Goal: Task Accomplishment & Management: Manage account settings

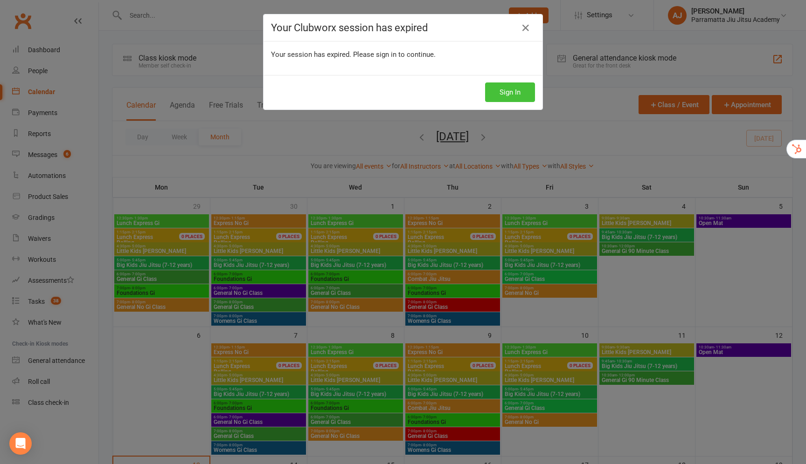
click at [506, 90] on button "Sign In" at bounding box center [510, 93] width 50 height 20
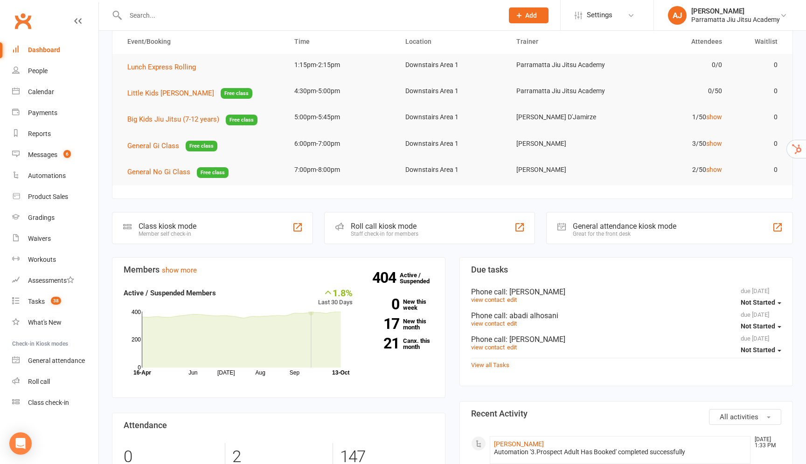
scroll to position [90, 0]
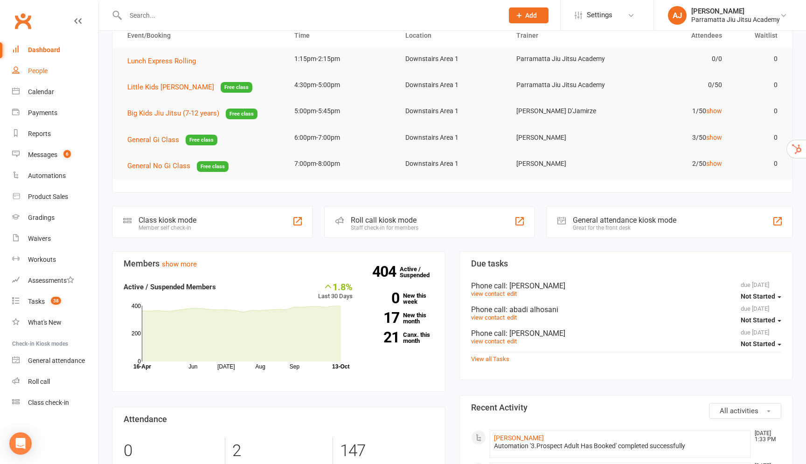
click at [55, 73] on link "People" at bounding box center [55, 71] width 86 height 21
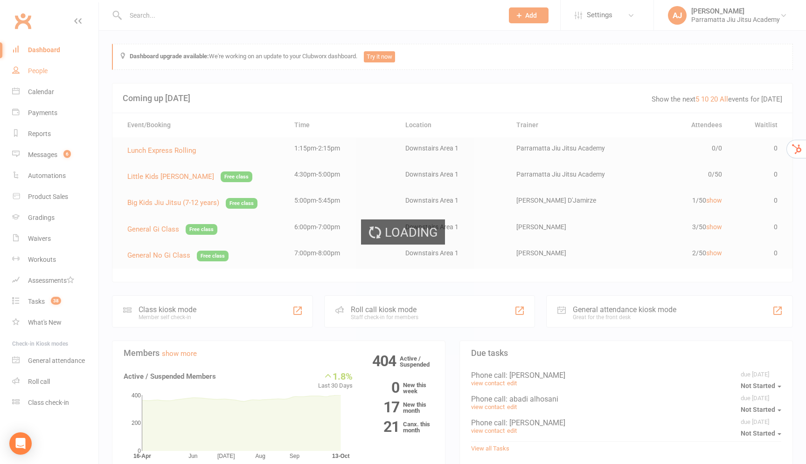
select select "25"
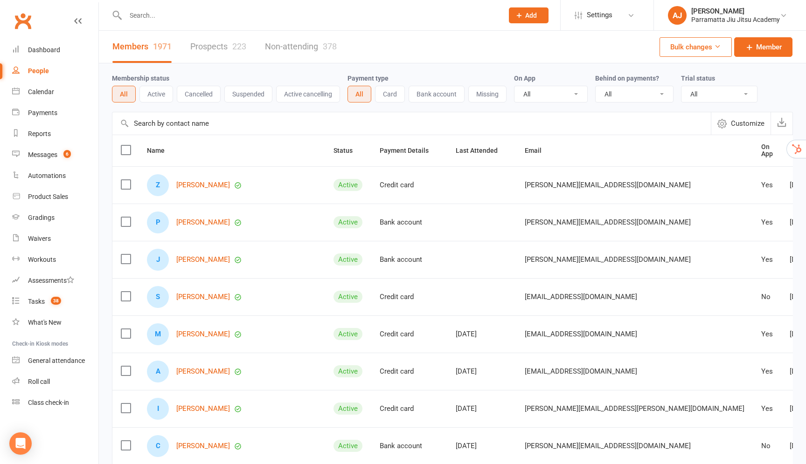
click at [789, 149] on span "Created" at bounding box center [806, 150] width 34 height 7
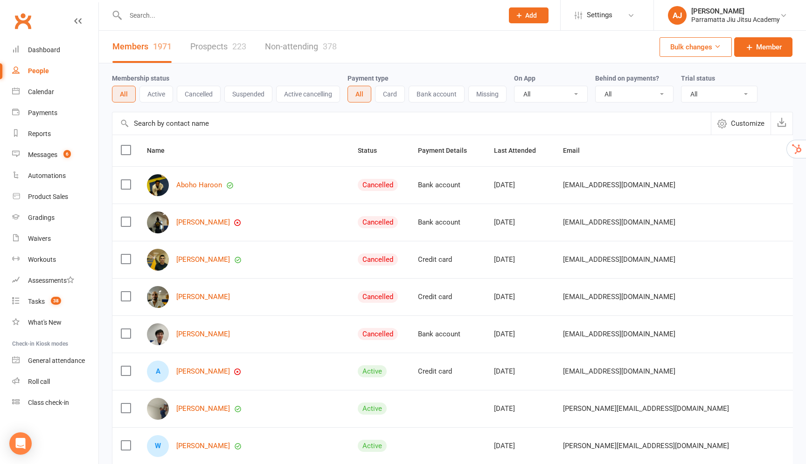
click at [159, 95] on button "Active" at bounding box center [156, 94] width 34 height 17
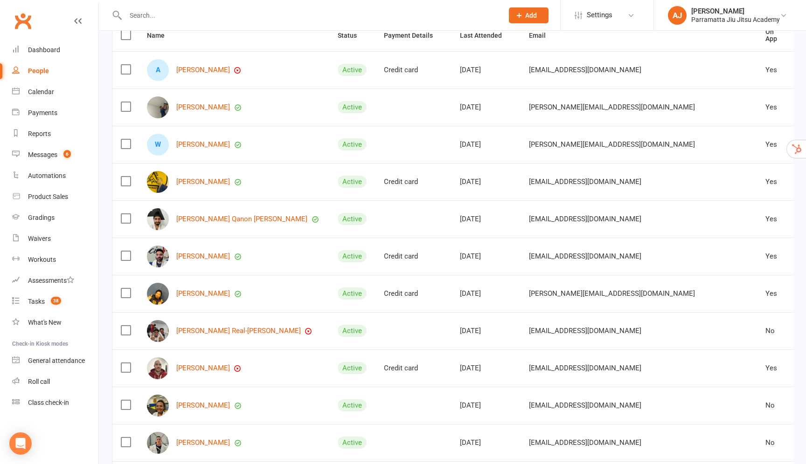
scroll to position [127, 0]
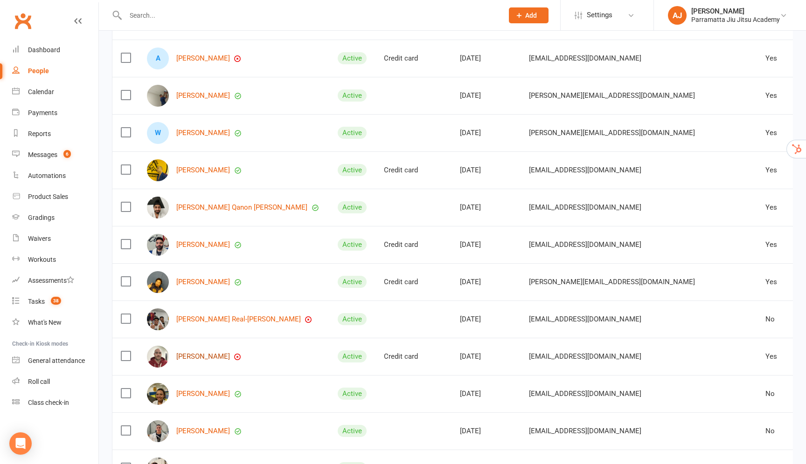
click at [195, 354] on link "[PERSON_NAME]" at bounding box center [203, 357] width 54 height 8
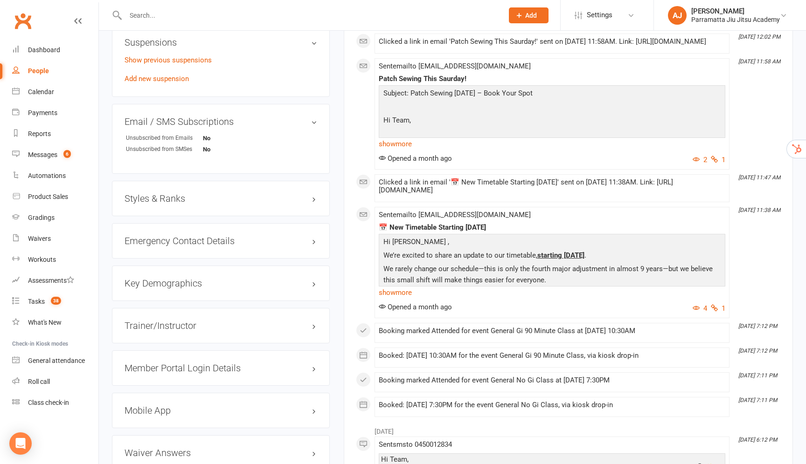
scroll to position [696, 0]
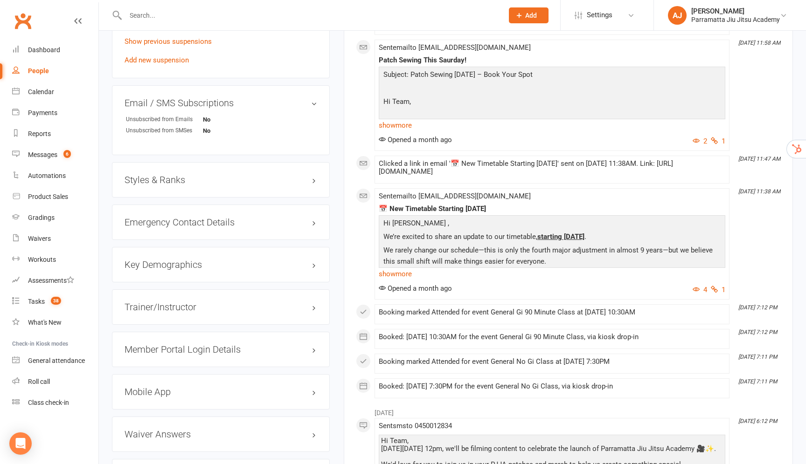
click at [312, 185] on h3 "Styles & Ranks" at bounding box center [220, 180] width 193 height 10
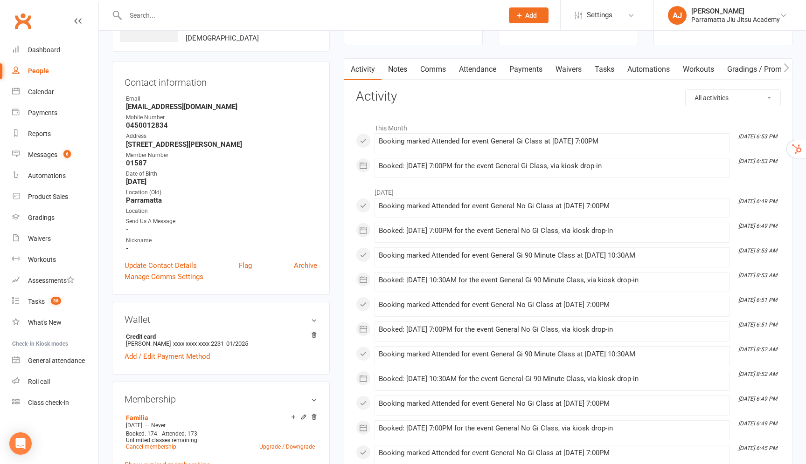
scroll to position [0, 0]
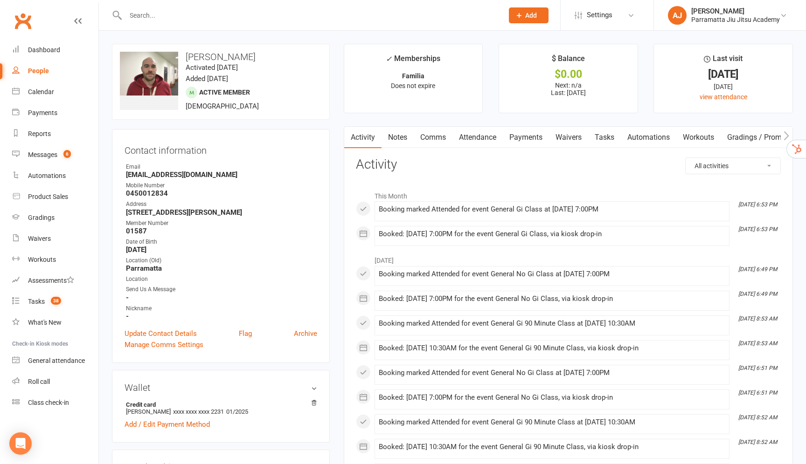
select select "25"
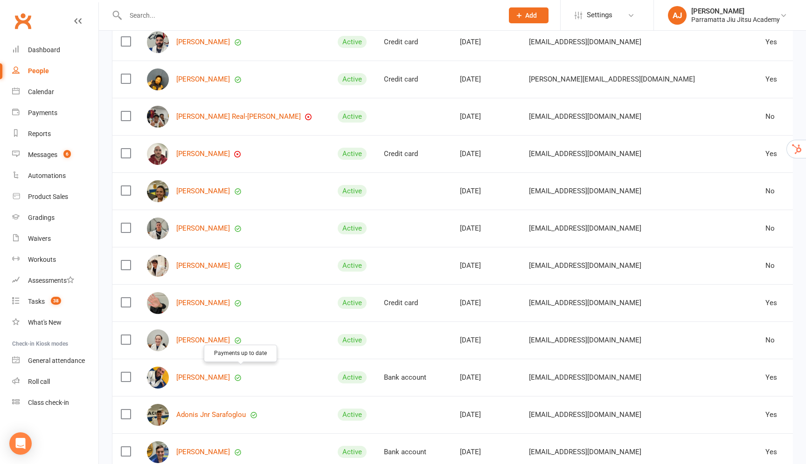
scroll to position [330, 0]
click at [189, 299] on link "[PERSON_NAME]" at bounding box center [203, 303] width 54 height 8
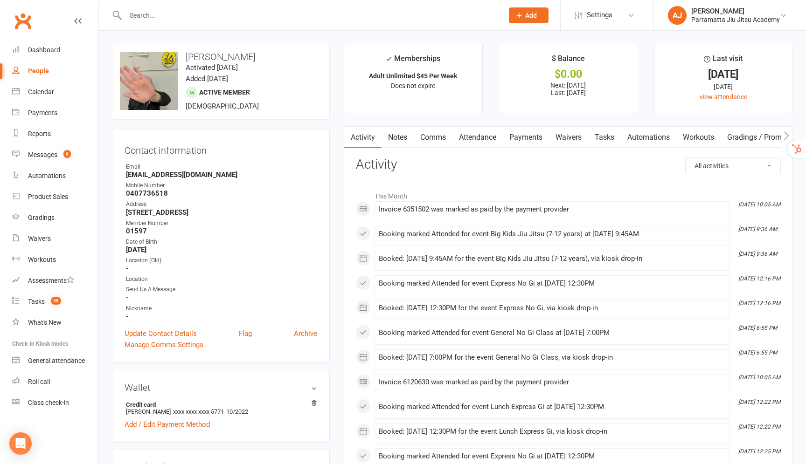
select select "25"
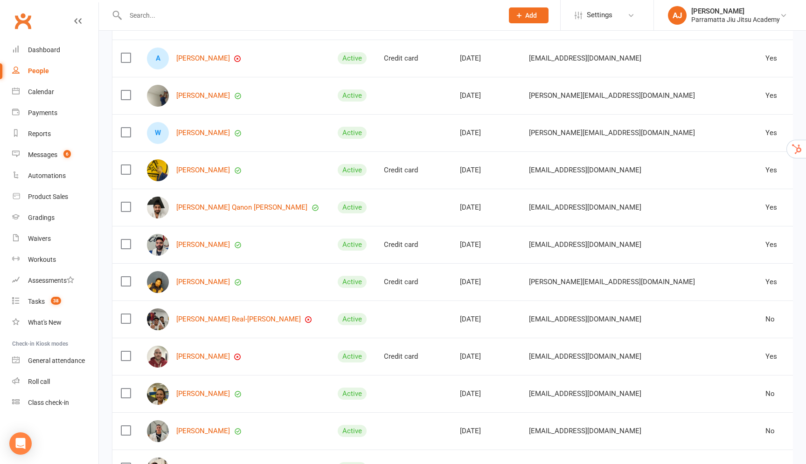
scroll to position [128, 0]
click at [200, 352] on link "[PERSON_NAME]" at bounding box center [203, 356] width 54 height 8
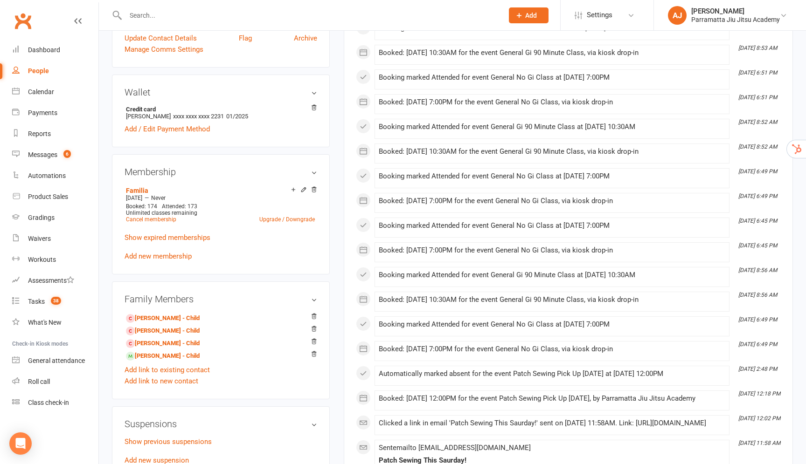
scroll to position [284, 0]
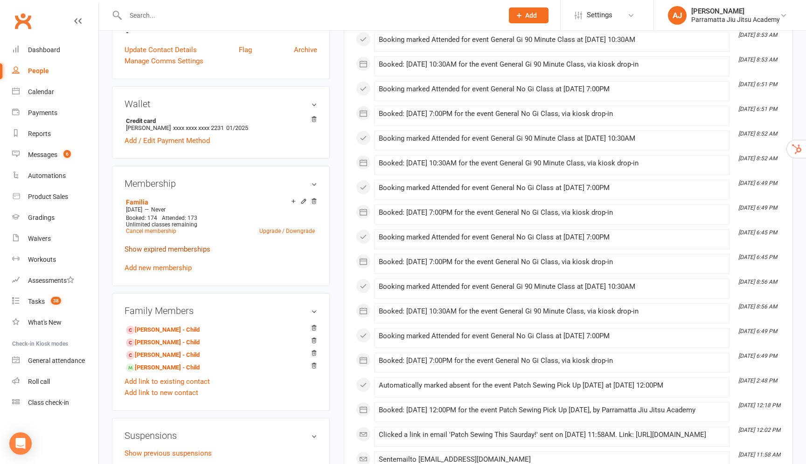
click at [175, 254] on link "Show expired memberships" at bounding box center [167, 249] width 86 height 8
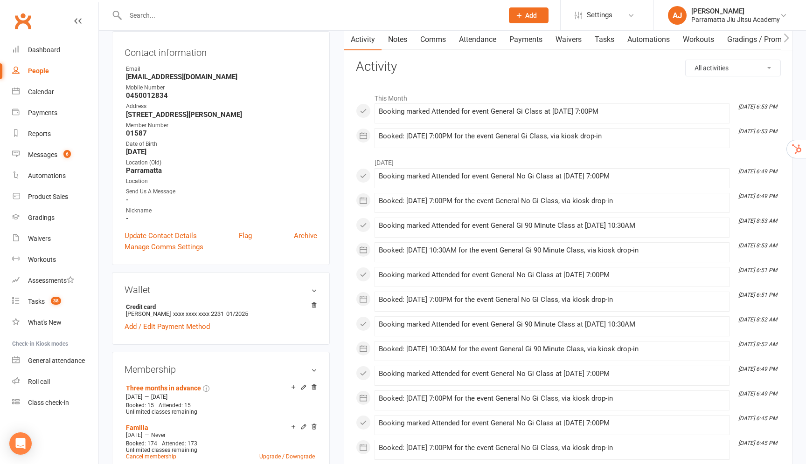
scroll to position [0, 0]
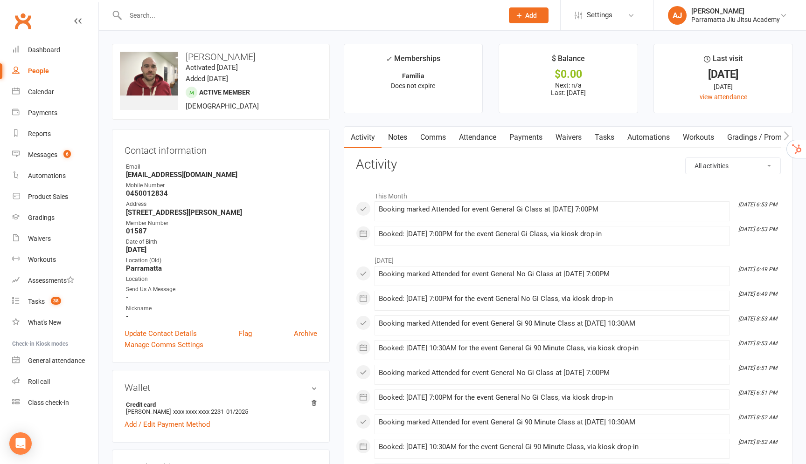
click at [483, 137] on link "Attendance" at bounding box center [477, 137] width 50 height 21
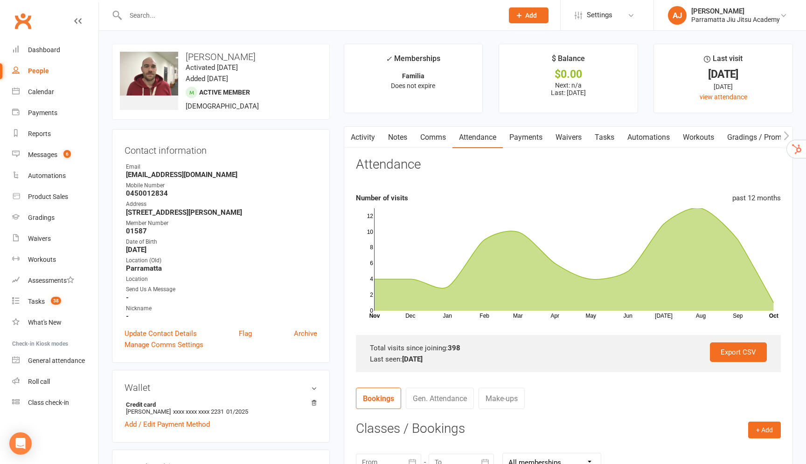
click at [169, 12] on input "text" at bounding box center [310, 15] width 374 height 13
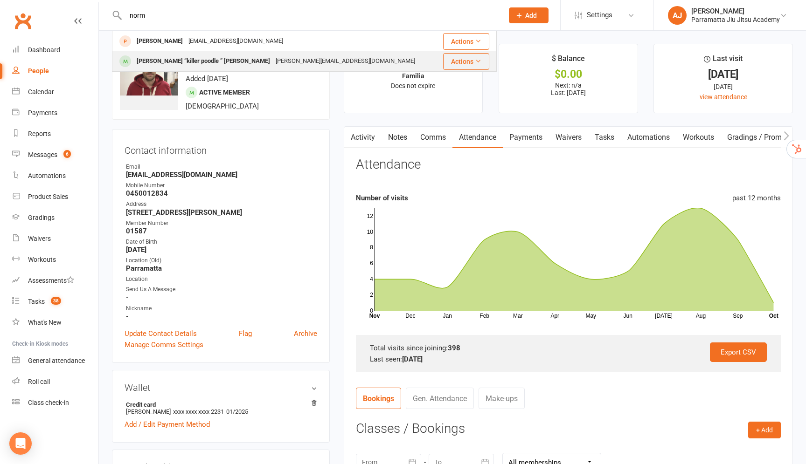
type input "norm"
click at [159, 64] on div "[PERSON_NAME] “killer poodle ” [PERSON_NAME]" at bounding box center [203, 62] width 139 height 14
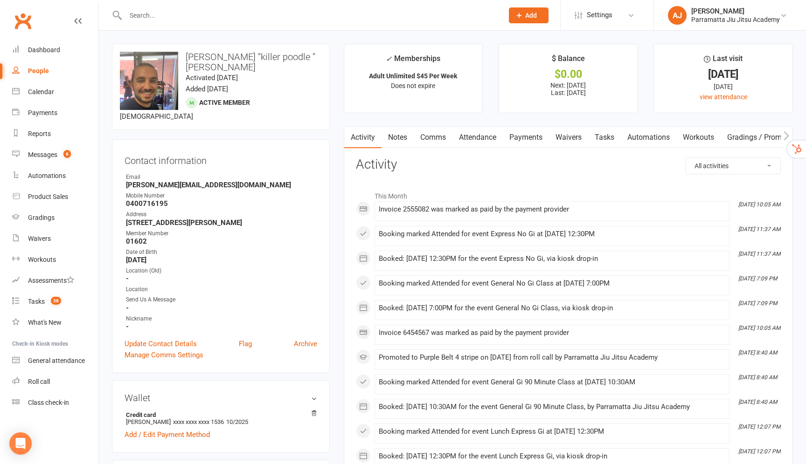
click at [476, 139] on link "Attendance" at bounding box center [477, 137] width 50 height 21
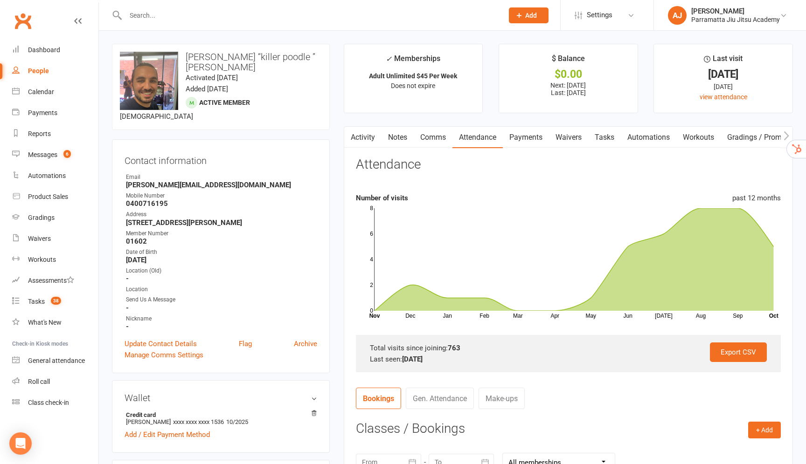
click at [453, 346] on strong "763" at bounding box center [454, 348] width 13 height 8
click at [43, 69] on div "People" at bounding box center [38, 70] width 21 height 7
select select "25"
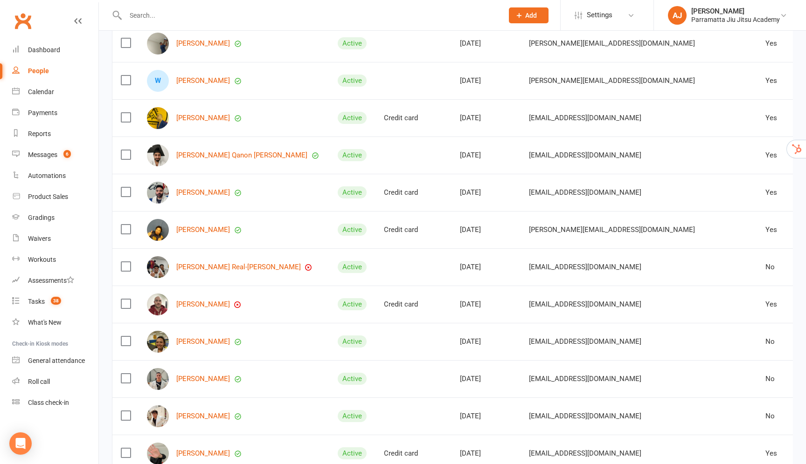
scroll to position [180, 0]
click at [196, 300] on link "[PERSON_NAME]" at bounding box center [203, 304] width 54 height 8
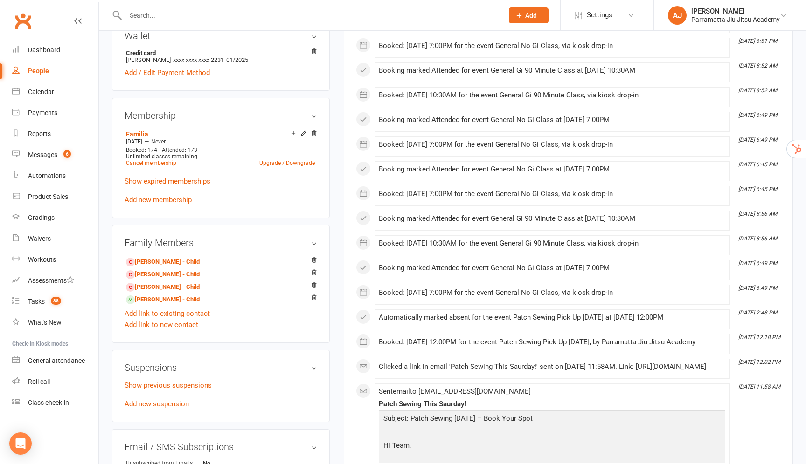
scroll to position [356, 0]
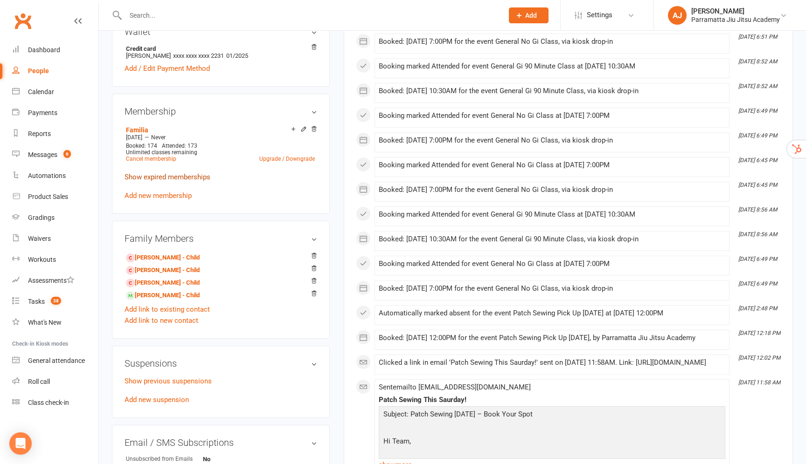
click at [196, 181] on link "Show expired memberships" at bounding box center [167, 177] width 86 height 8
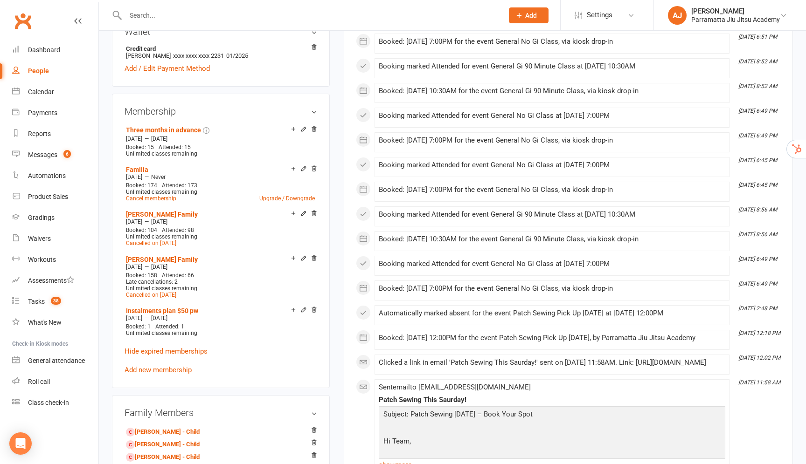
scroll to position [0, 0]
